Goal: Use online tool/utility: Use online tool/utility

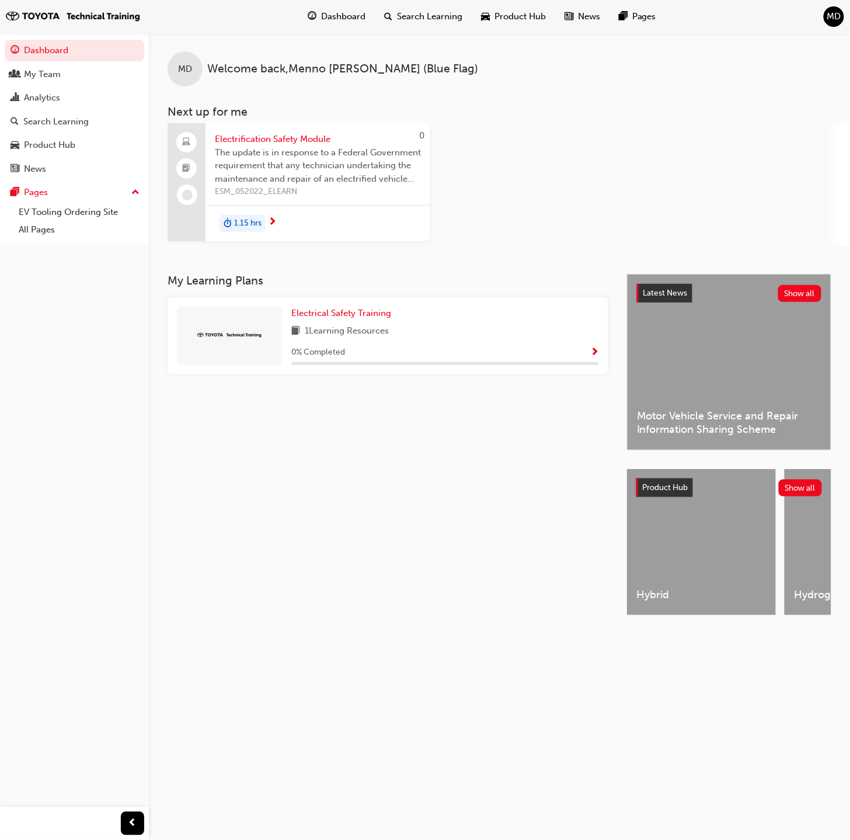
click at [840, 17] on span "MD" at bounding box center [835, 16] width 14 height 13
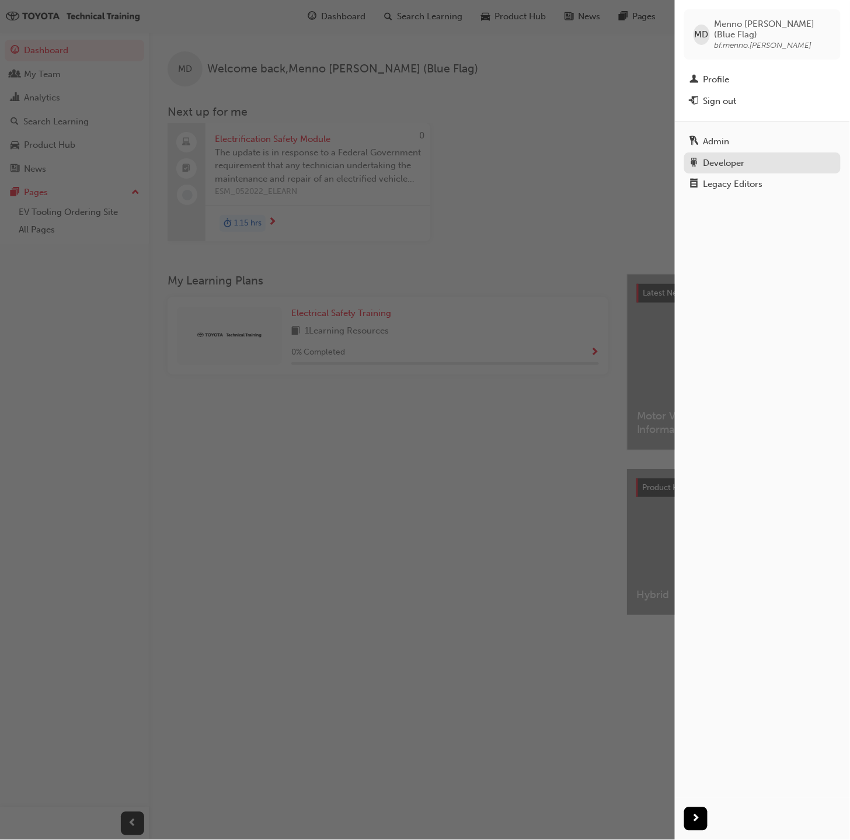
click at [724, 157] on div "Developer" at bounding box center [724, 163] width 41 height 13
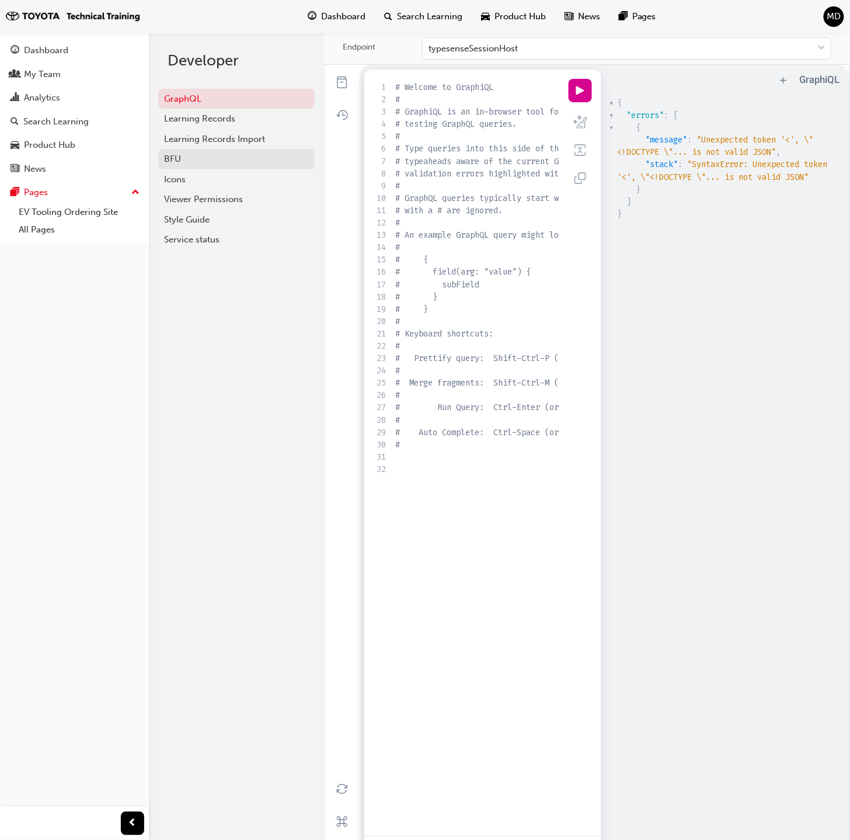
click at [188, 162] on div "BFU" at bounding box center [236, 158] width 145 height 13
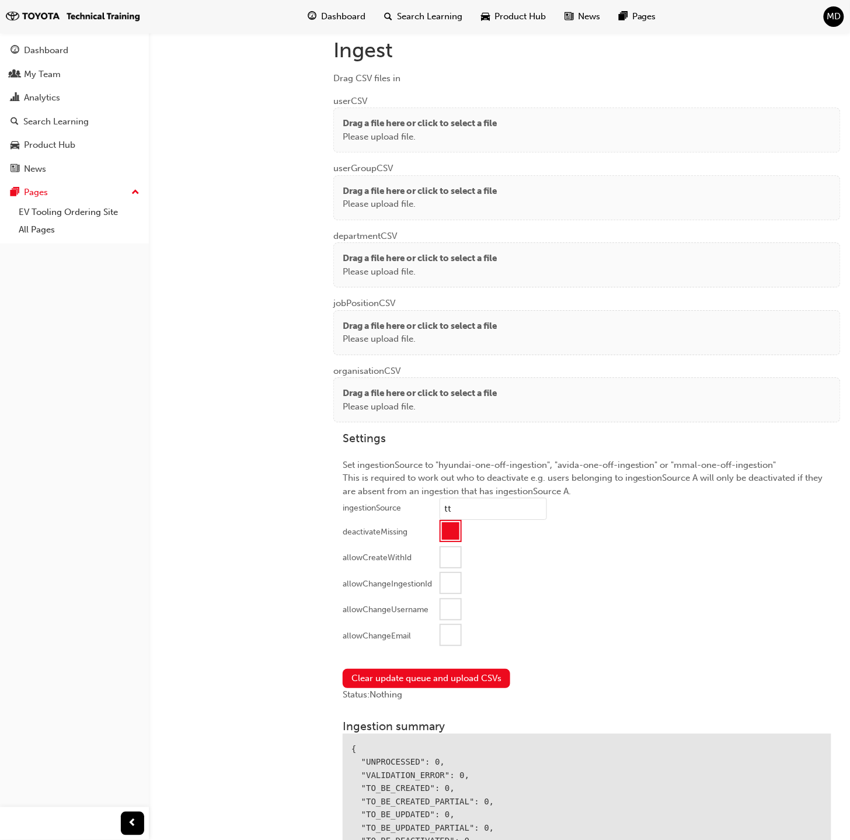
scroll to position [832, 0]
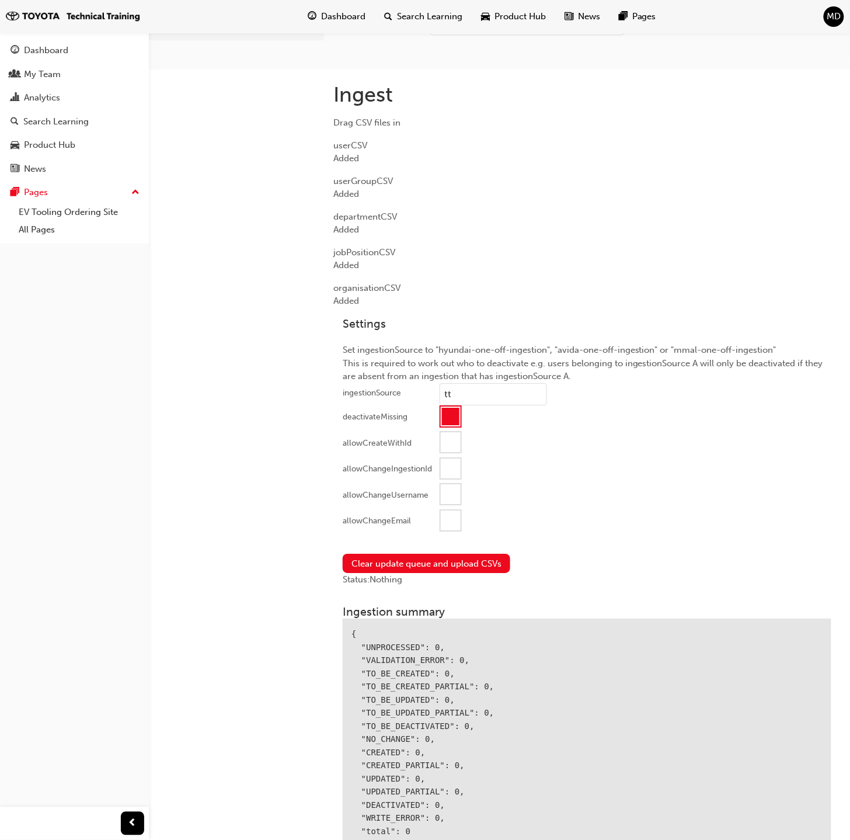
click at [454, 524] on div at bounding box center [451, 520] width 20 height 20
click at [463, 559] on button "Clear update queue and upload CSVs" at bounding box center [427, 563] width 168 height 19
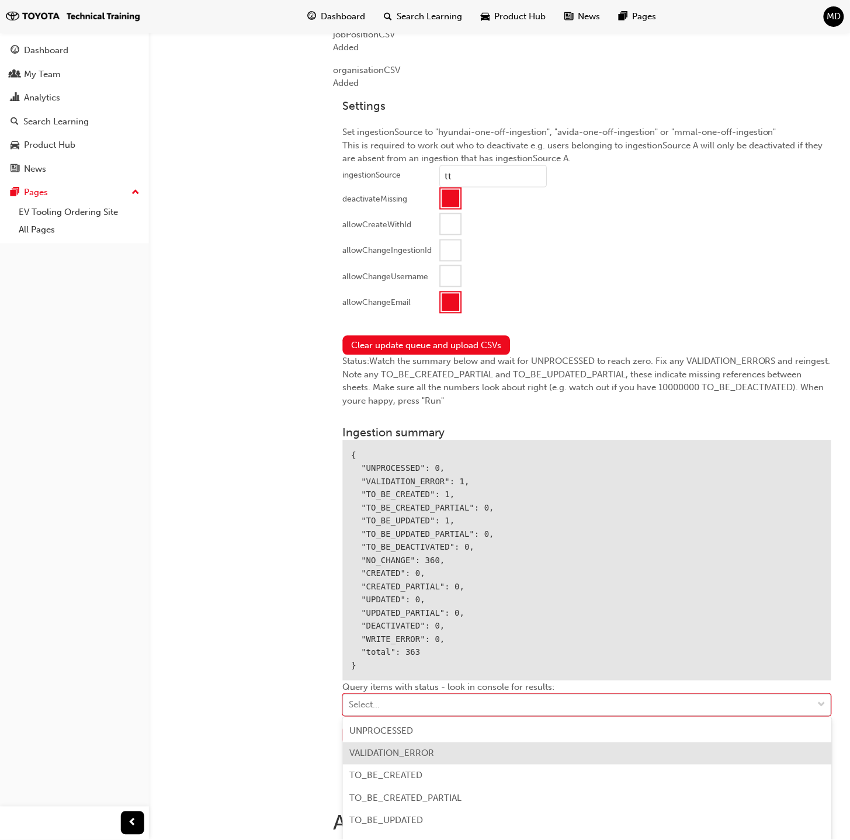
scroll to position [1108, 0]
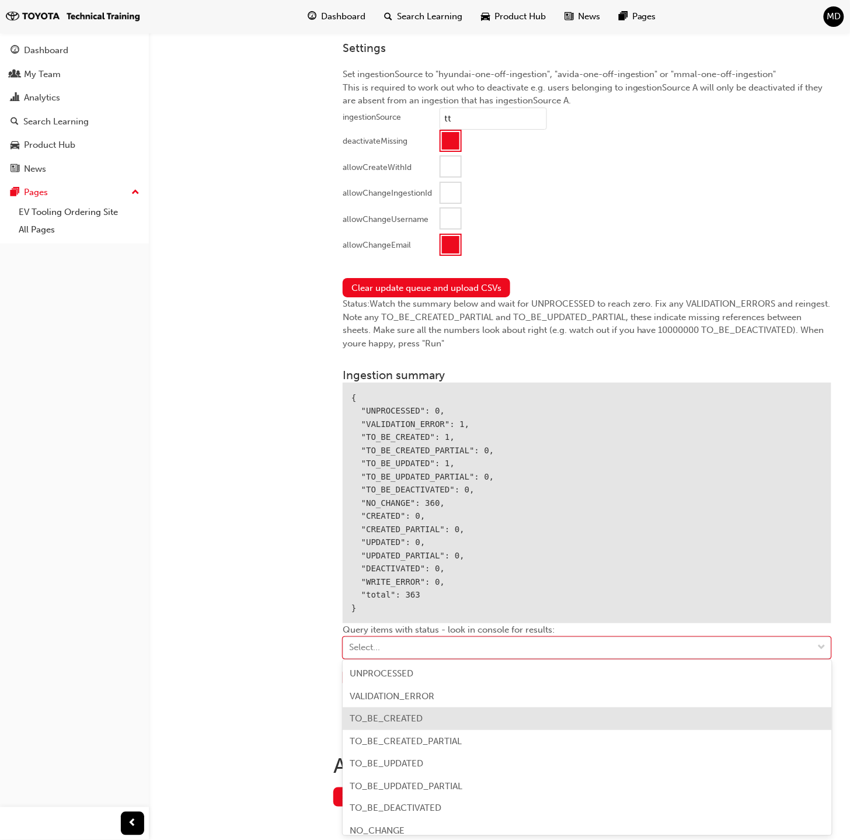
click at [452, 720] on div "TO_BE_CREATED" at bounding box center [587, 718] width 489 height 23
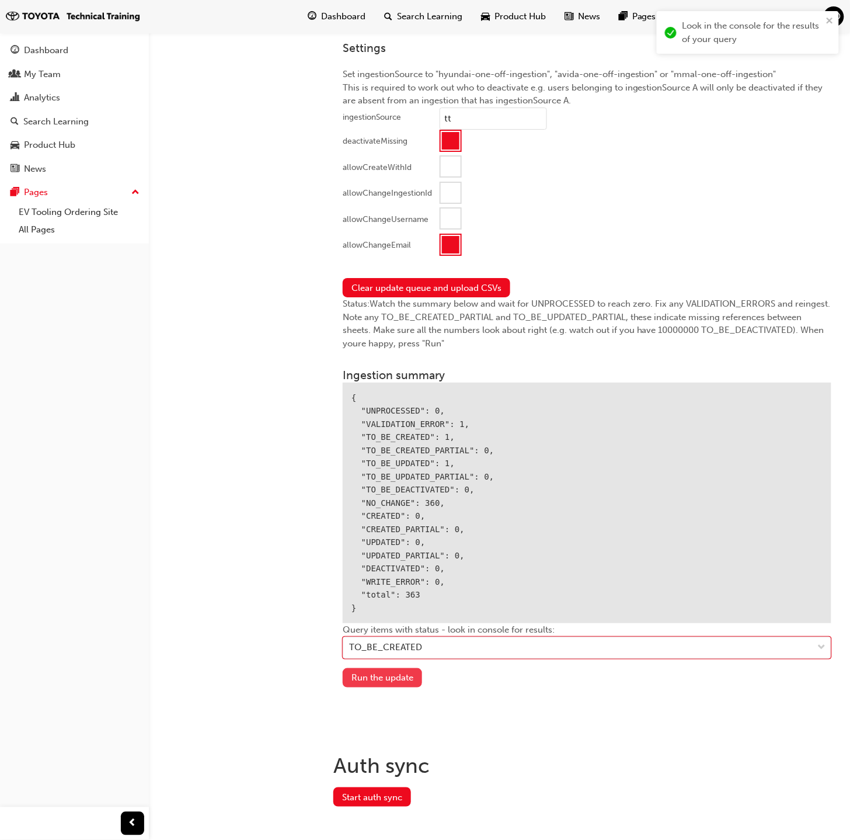
click at [386, 679] on button "Run the update" at bounding box center [382, 677] width 79 height 19
